Goal: Navigation & Orientation: Find specific page/section

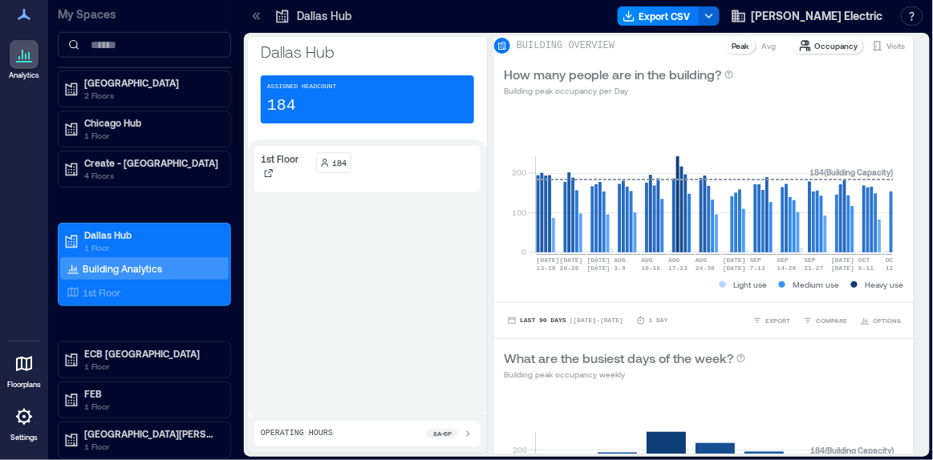
scroll to position [397, 0]
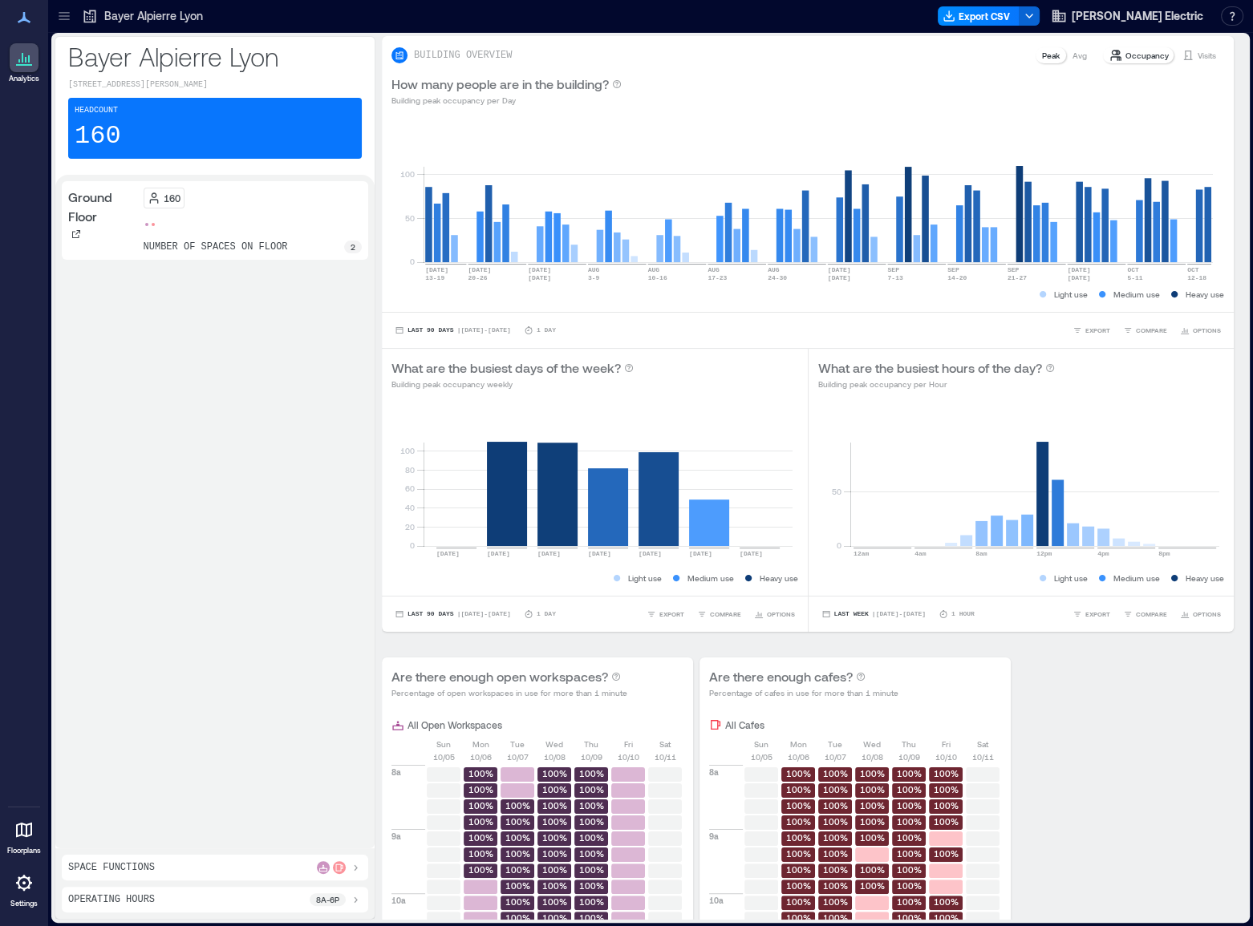
click at [65, 18] on icon at bounding box center [64, 19] width 10 height 2
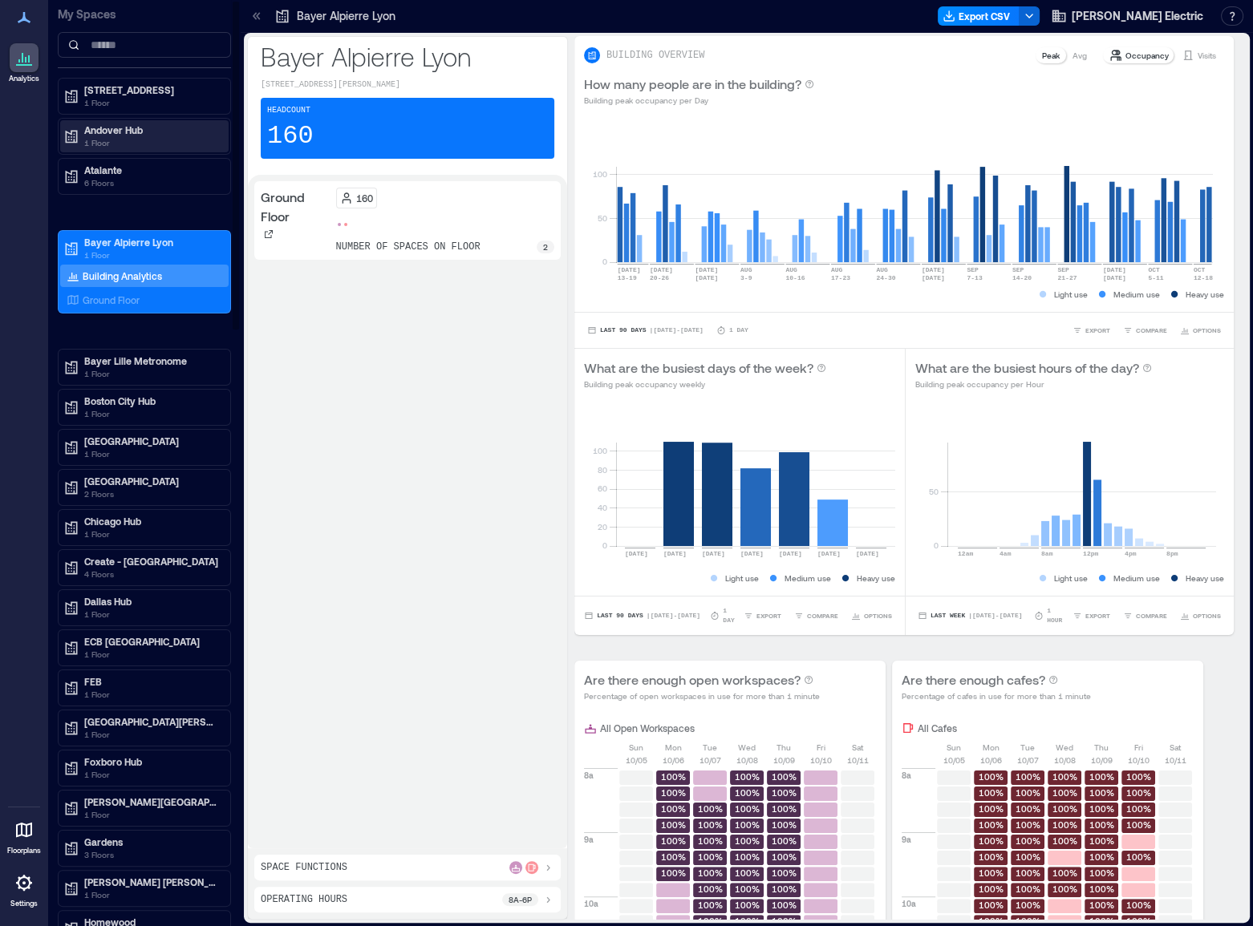
click at [122, 139] on p "1 Floor" at bounding box center [151, 142] width 135 height 13
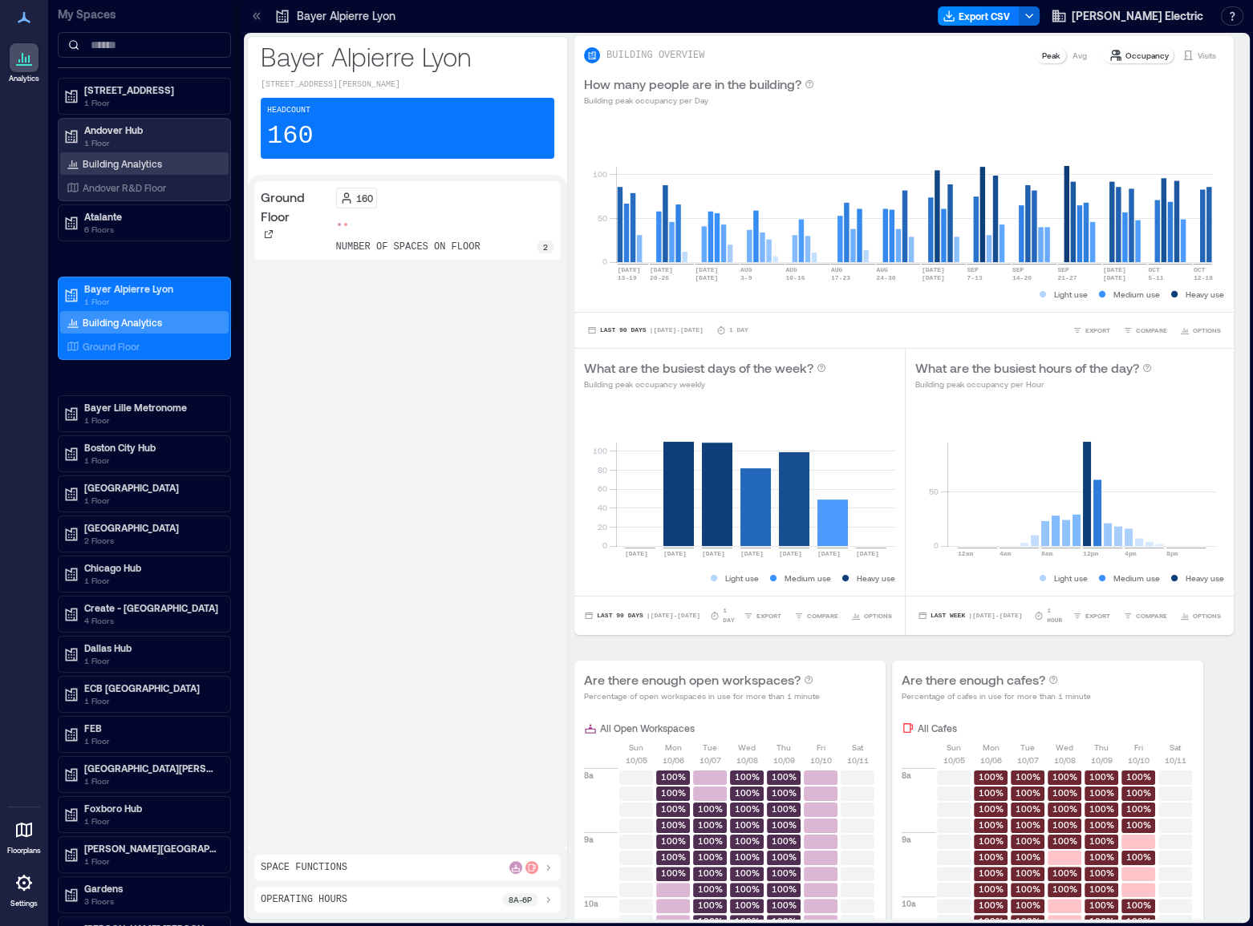
click at [125, 164] on p "Building Analytics" at bounding box center [122, 163] width 79 height 13
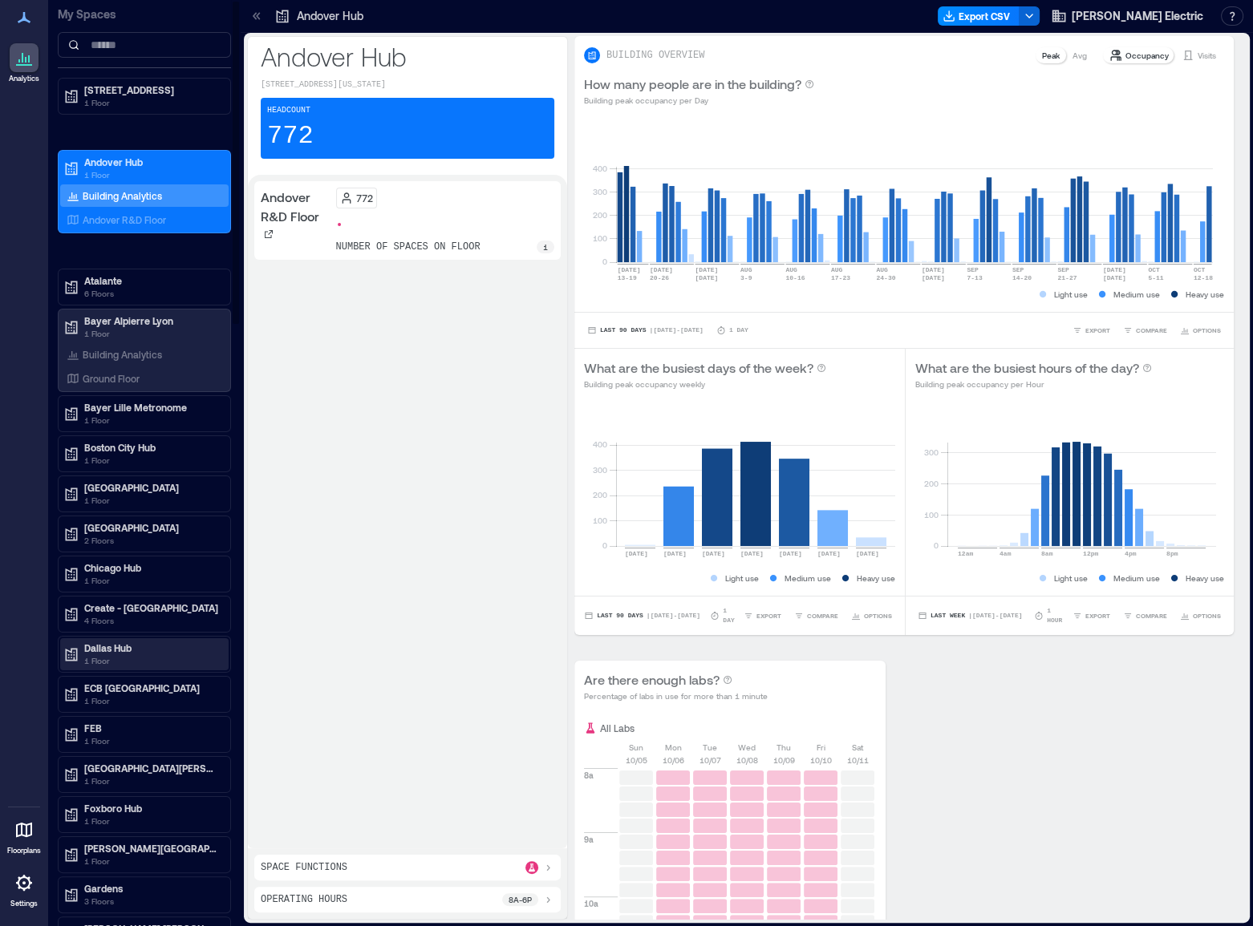
click at [112, 642] on p "Dallas Hub" at bounding box center [151, 648] width 135 height 13
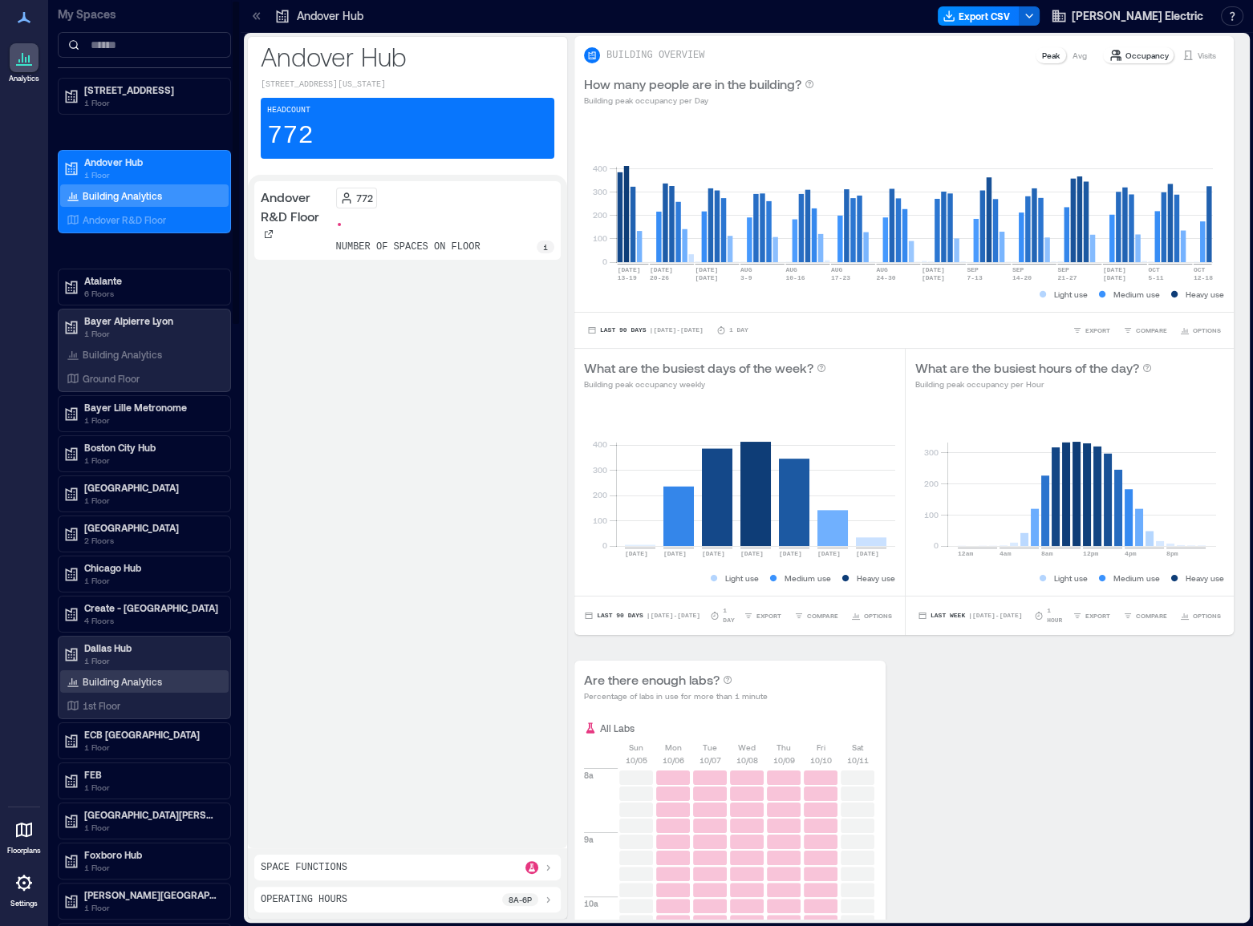
click at [99, 681] on p "Building Analytics" at bounding box center [122, 681] width 79 height 13
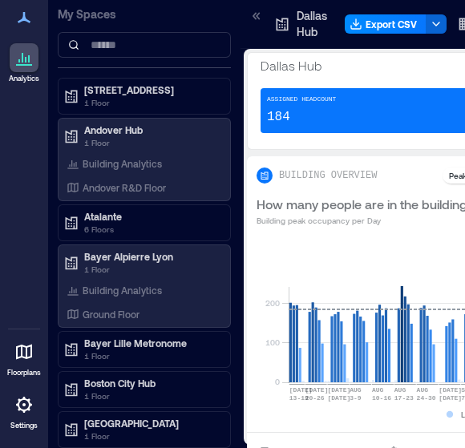
click at [253, 14] on icon at bounding box center [255, 15] width 4 height 7
